Goal: Information Seeking & Learning: Learn about a topic

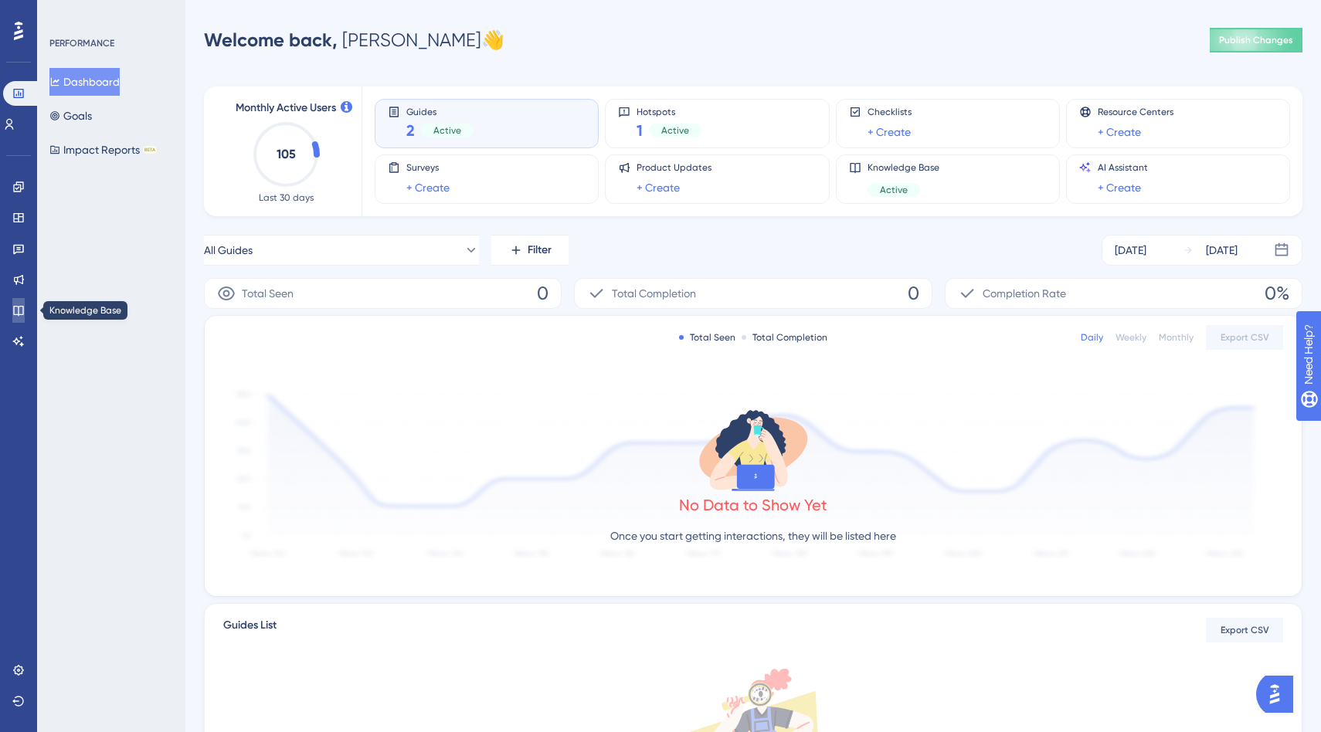
click at [19, 303] on link at bounding box center [18, 310] width 12 height 25
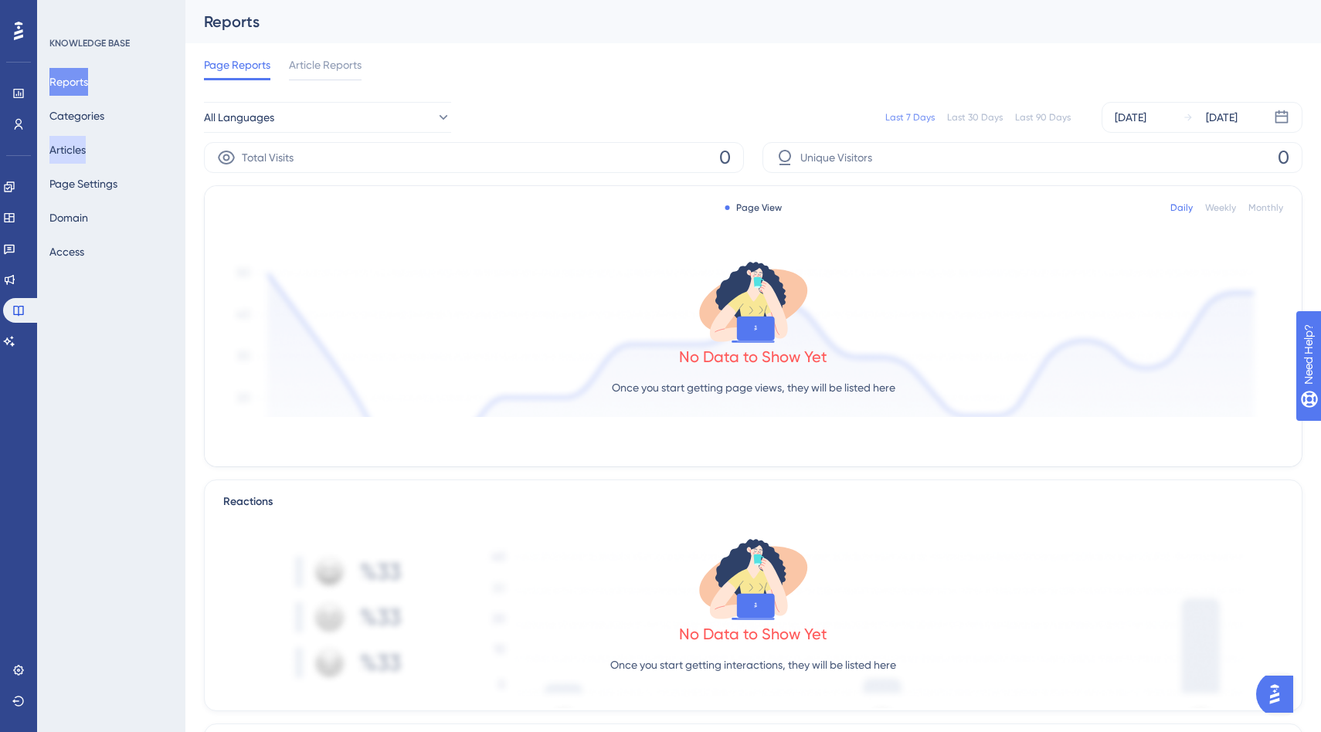
click at [86, 156] on button "Articles" at bounding box center [67, 150] width 36 height 28
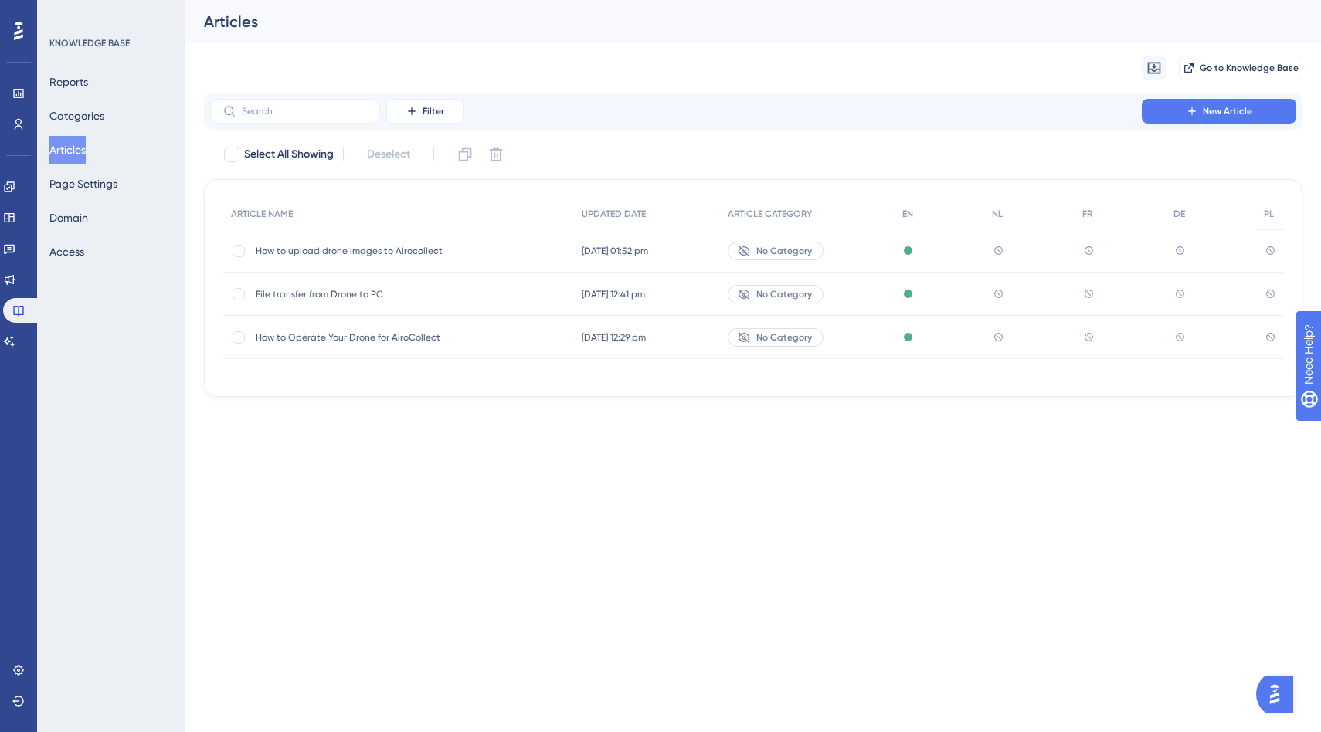
click at [370, 338] on span "How to Operate Your Drone for AiroCollect" at bounding box center [379, 337] width 247 height 12
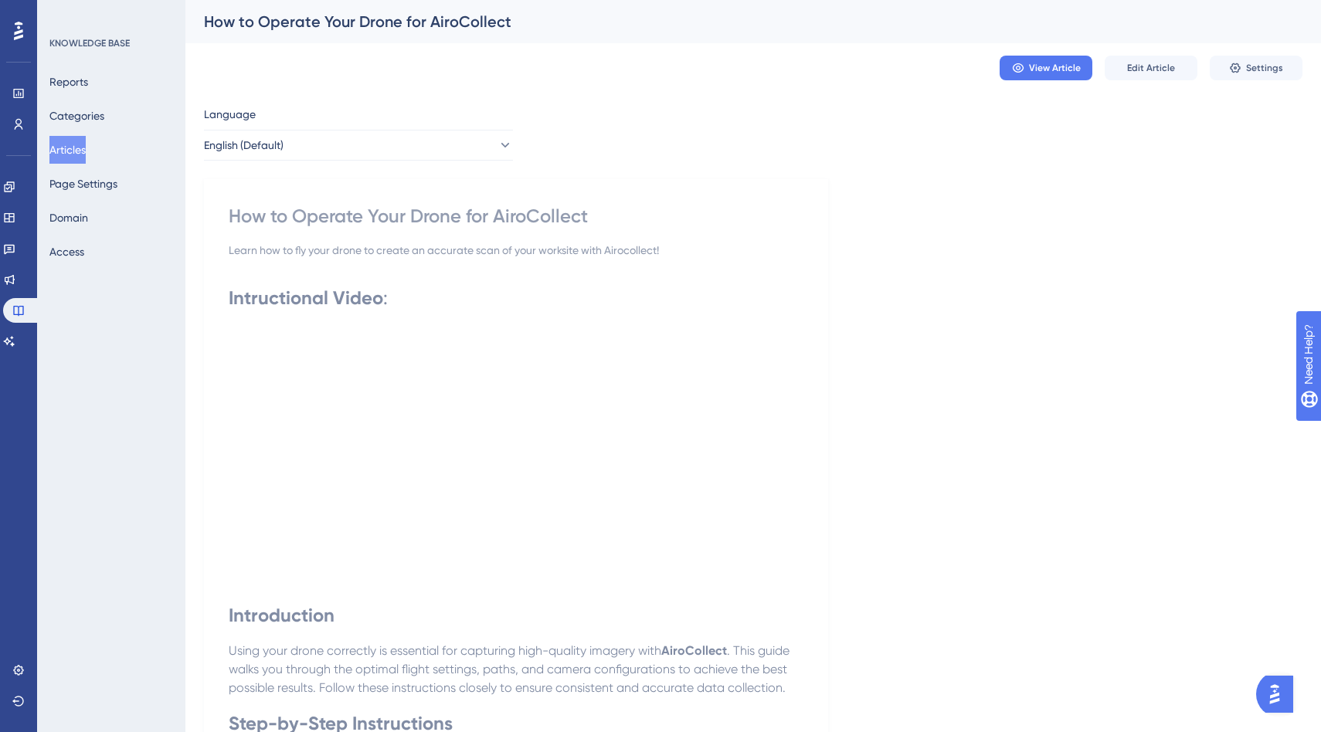
click at [703, 92] on div "View Article Edit Article Settings" at bounding box center [753, 67] width 1099 height 49
